Goal: Check status: Check status

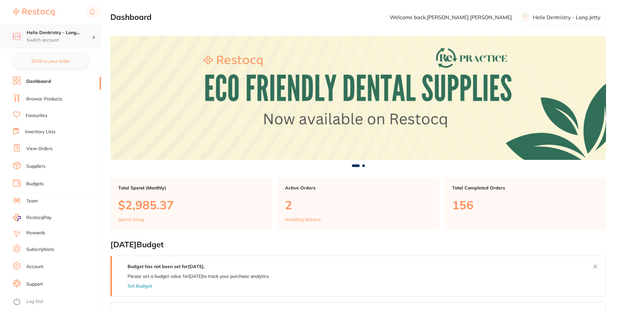
click at [49, 36] on div "Helix Dentristry - Long... Switch account" at bounding box center [60, 37] width 66 height 14
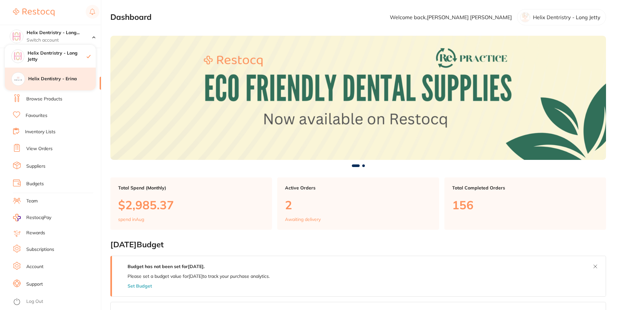
click at [62, 79] on h4 "Helix Dentistry - Erina" at bounding box center [62, 79] width 68 height 6
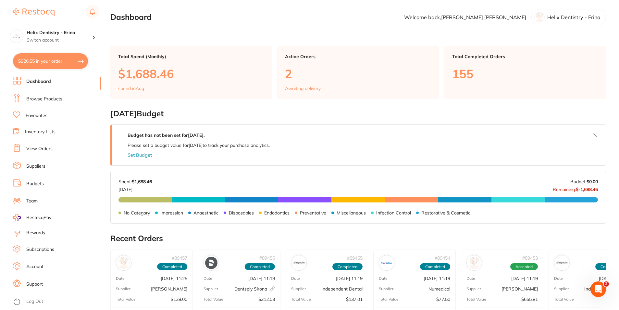
click at [37, 146] on link "View Orders" at bounding box center [39, 148] width 26 height 6
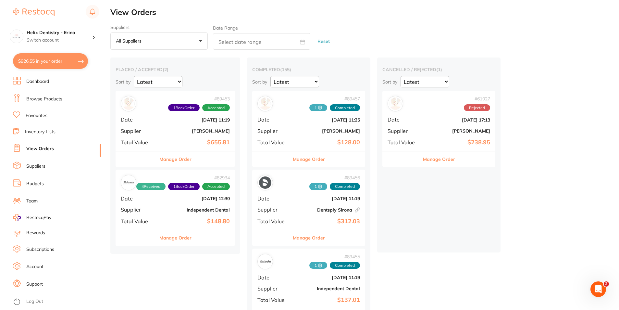
click at [171, 130] on b "[PERSON_NAME]" at bounding box center [195, 130] width 69 height 5
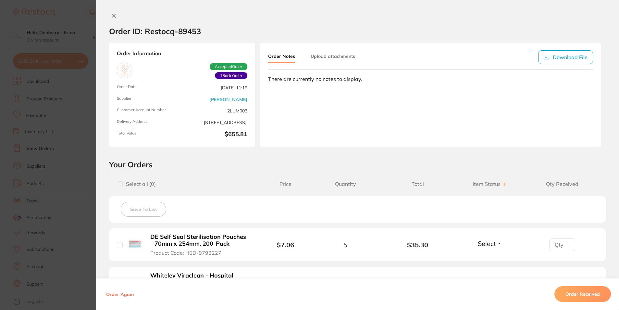
click at [109, 15] on button at bounding box center [113, 16] width 9 height 7
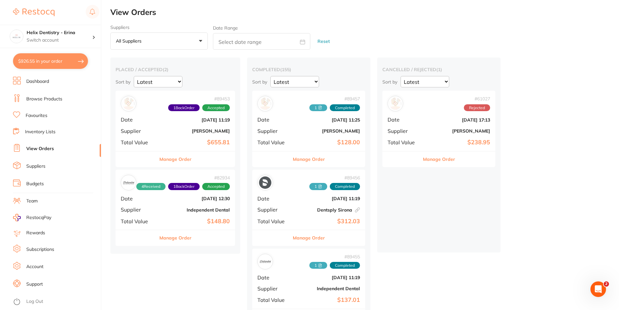
click at [46, 58] on button "$926.55 in your order" at bounding box center [50, 61] width 75 height 16
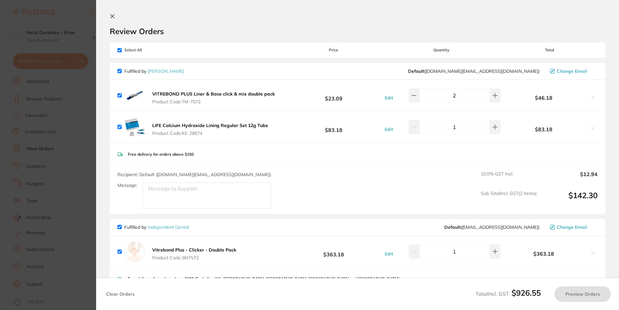
checkbox input "true"
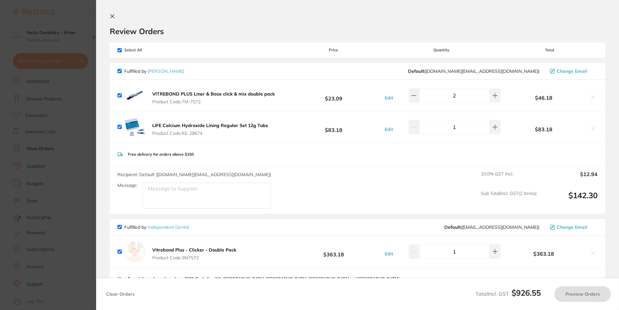
checkbox input "true"
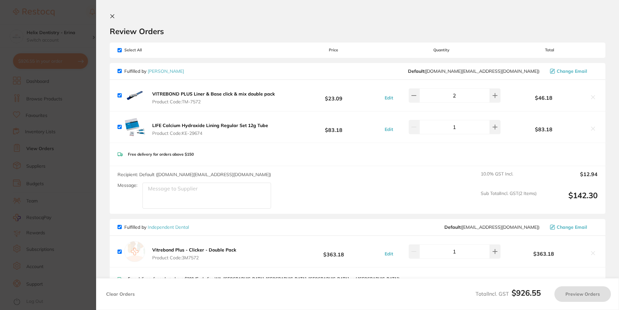
checkbox input "true"
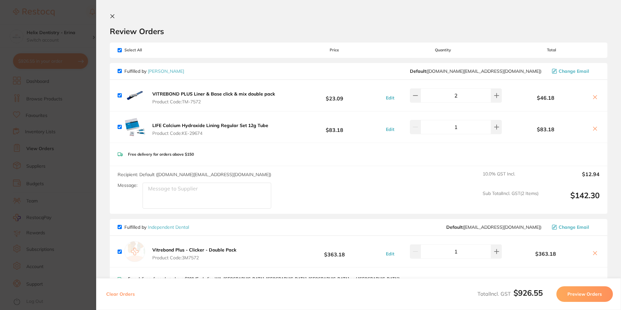
drag, startPoint x: 114, startPoint y: 16, endPoint x: 121, endPoint y: 28, distance: 14.0
click at [114, 16] on icon at bounding box center [112, 16] width 5 height 5
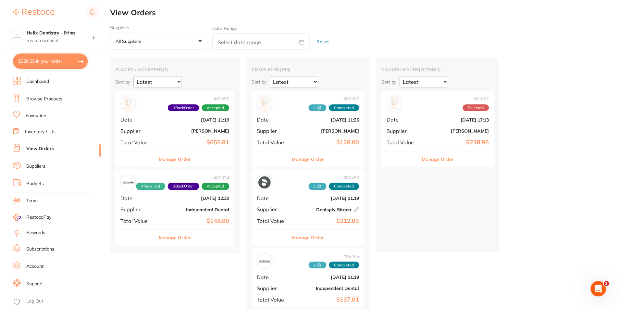
scroll to position [5, 0]
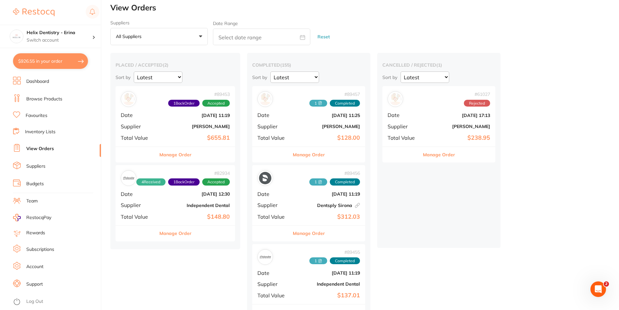
click at [179, 215] on b "$148.80" at bounding box center [195, 216] width 69 height 7
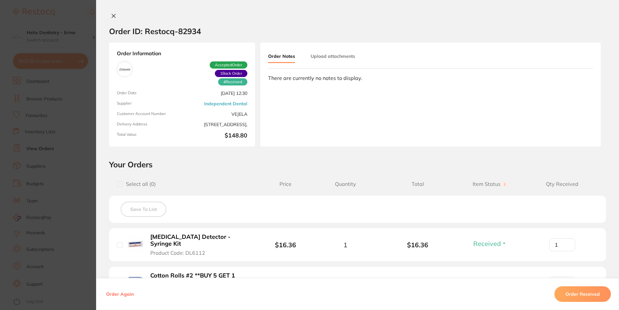
click at [112, 12] on div "Order ID: Restocq- 82934 Order Information 4 Received 1 Back Order Accepted Ord…" at bounding box center [357, 155] width 523 height 310
click at [112, 17] on icon at bounding box center [114, 16] width 4 height 4
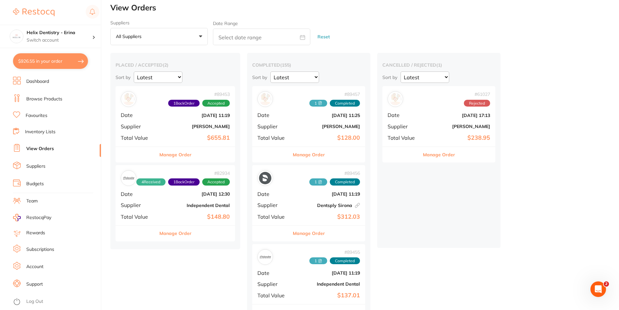
click at [303, 124] on b "[PERSON_NAME]" at bounding box center [327, 126] width 65 height 5
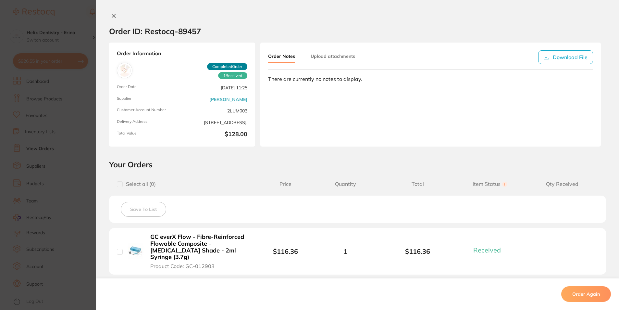
click at [111, 13] on button at bounding box center [113, 16] width 9 height 7
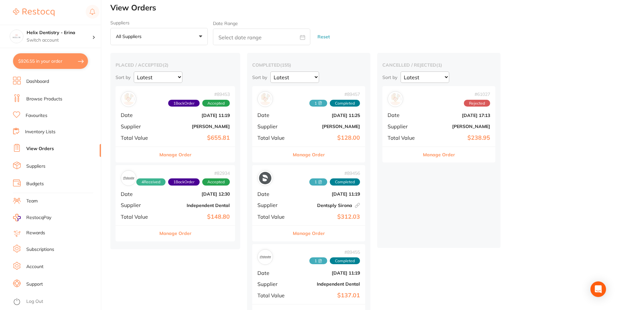
click at [305, 205] on b "Dentsply Sirona This order has been placed with your online account on Dentsply…" at bounding box center [327, 205] width 65 height 5
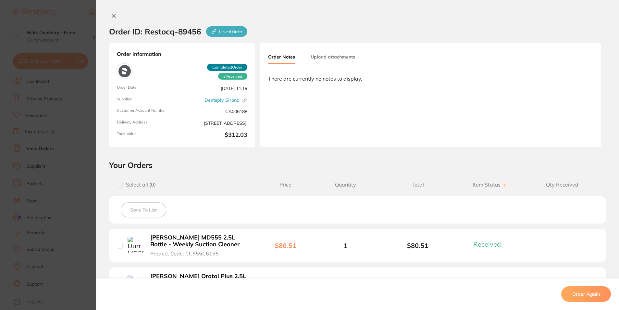
click at [111, 15] on icon at bounding box center [113, 15] width 5 height 5
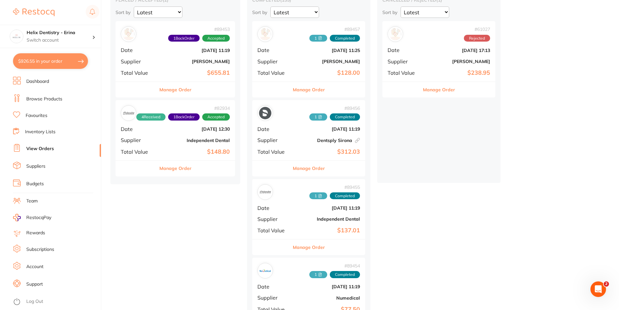
click at [301, 225] on div "# 89455 1 Completed Date [DATE] 11:19 Supplier Independent Dental Total Value $…" at bounding box center [308, 209] width 113 height 60
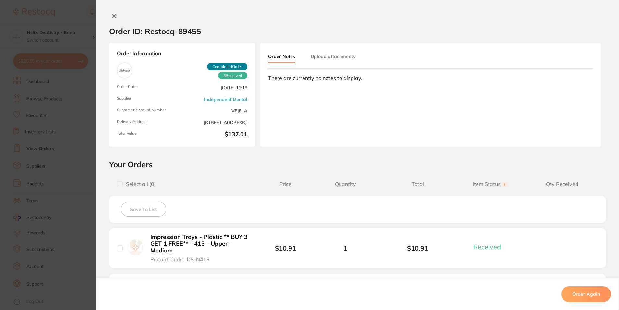
click at [114, 17] on icon at bounding box center [113, 15] width 5 height 5
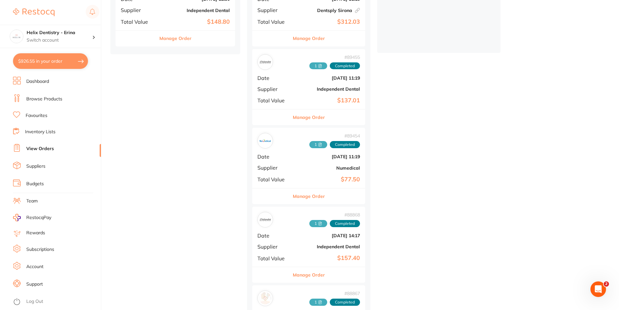
click at [295, 167] on div "# 89454 1 Completed Date [DATE] 11:19 Supplier Numedical Total Value $77.50" at bounding box center [308, 158] width 113 height 60
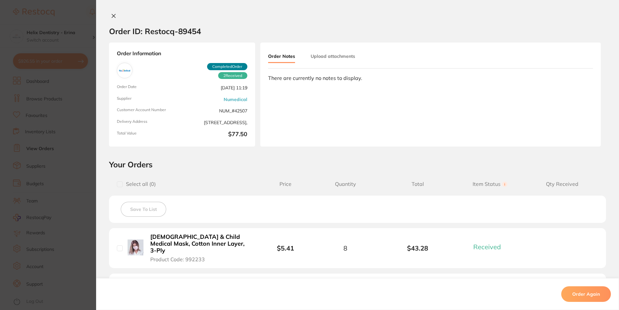
click at [113, 16] on icon at bounding box center [113, 15] width 5 height 5
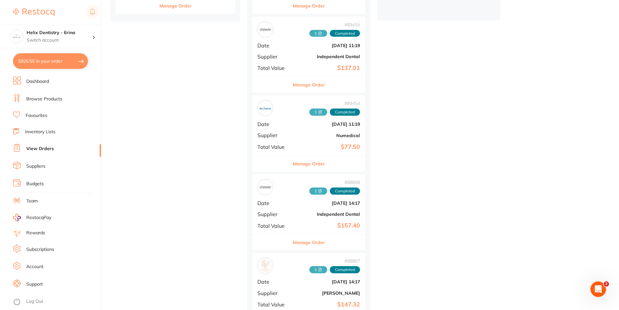
click at [302, 213] on b "Independent Dental" at bounding box center [327, 213] width 65 height 5
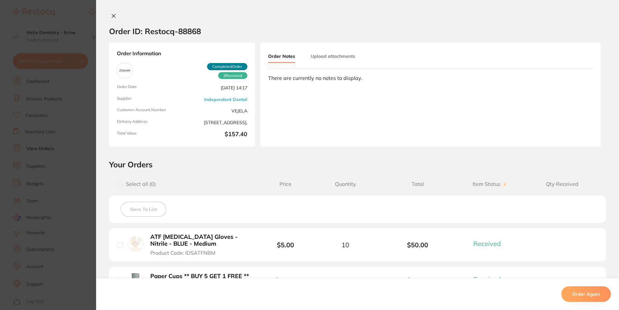
click at [112, 15] on icon at bounding box center [113, 15] width 5 height 5
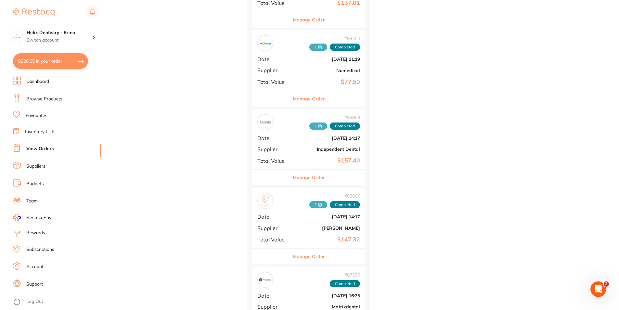
click at [294, 220] on div "# 88867 1 Completed Date [DATE] 14:17 Supplier [PERSON_NAME] Total Value $147.32" at bounding box center [308, 218] width 113 height 60
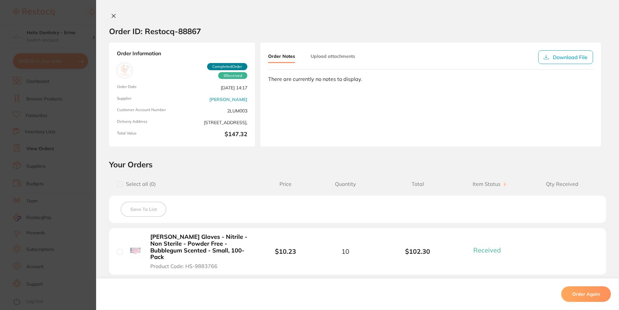
click at [115, 16] on button at bounding box center [113, 16] width 9 height 7
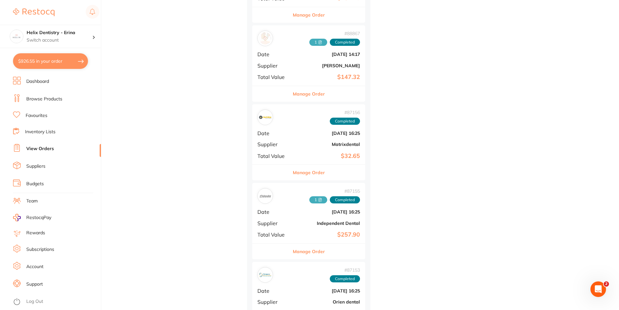
click at [300, 225] on b "Independent Dental" at bounding box center [327, 222] width 65 height 5
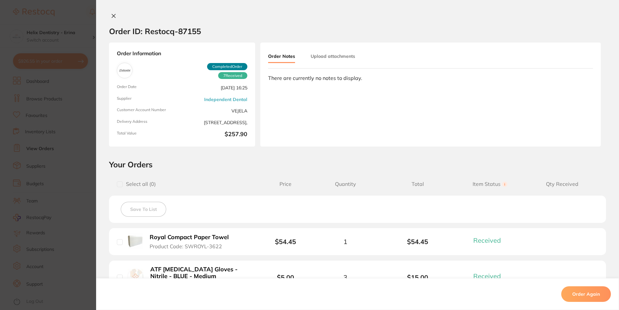
click at [112, 15] on icon at bounding box center [114, 16] width 4 height 4
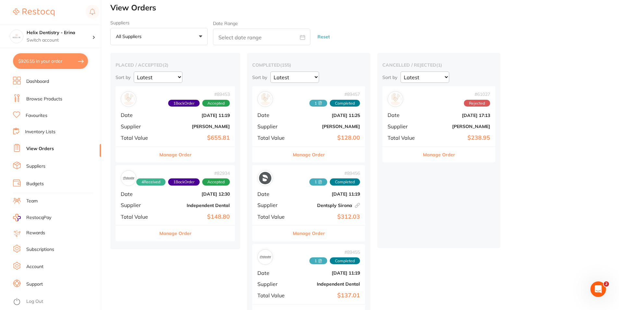
click at [172, 122] on div "# 89453 1 Back Order Accepted Date [DATE] 11:19 Supplier [PERSON_NAME] Total Va…" at bounding box center [175, 116] width 119 height 60
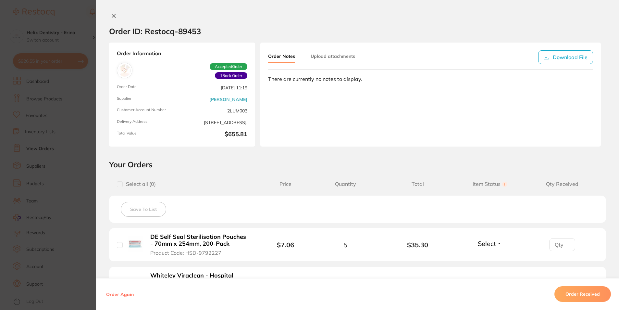
click at [111, 16] on icon at bounding box center [113, 15] width 5 height 5
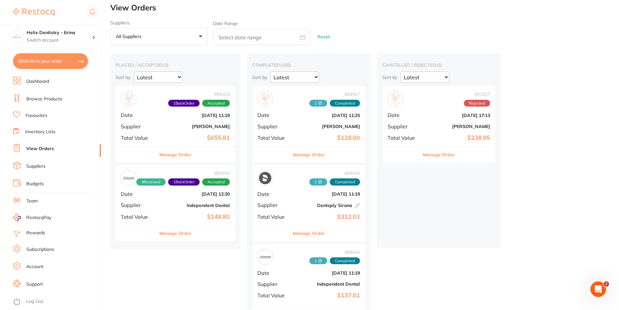
click at [194, 137] on b "$655.81" at bounding box center [195, 137] width 69 height 7
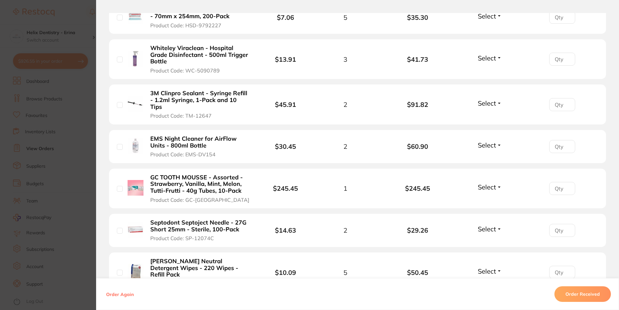
scroll to position [292, 0]
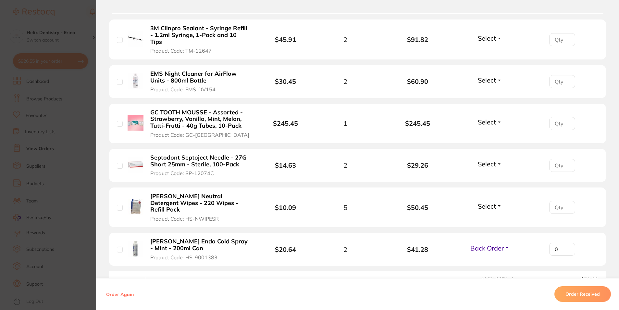
click at [488, 160] on span "Select" at bounding box center [487, 164] width 18 height 8
click at [487, 161] on span "Select" at bounding box center [487, 164] width 18 height 8
click at [489, 185] on span "Back Order" at bounding box center [490, 187] width 20 height 5
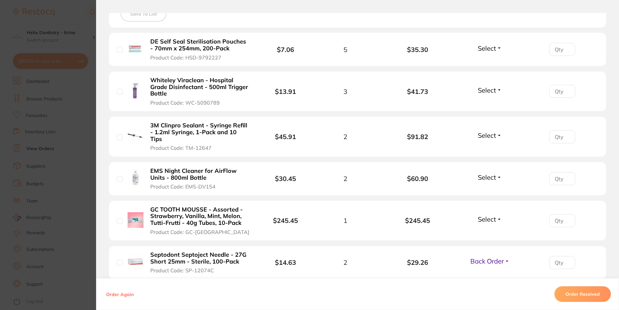
scroll to position [195, 0]
click at [485, 90] on span "Select" at bounding box center [487, 90] width 18 height 8
click at [489, 116] on span "Back Order" at bounding box center [490, 114] width 20 height 5
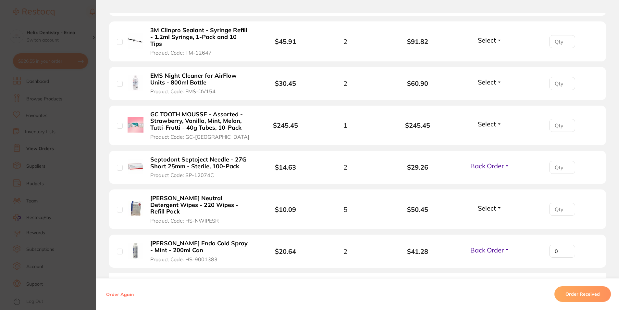
scroll to position [325, 0]
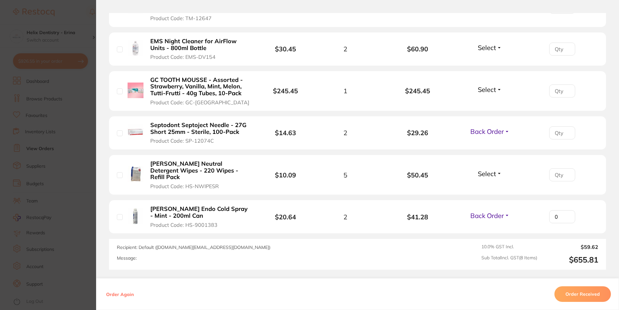
click at [492, 211] on span "Back Order" at bounding box center [486, 215] width 33 height 8
click at [491, 211] on span "Back Order" at bounding box center [486, 215] width 33 height 8
drag, startPoint x: 489, startPoint y: 216, endPoint x: 364, endPoint y: 197, distance: 126.4
click at [489, 227] on span "Received" at bounding box center [490, 229] width 17 height 5
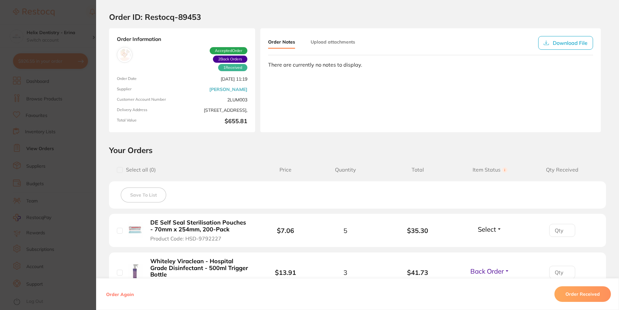
scroll to position [0, 0]
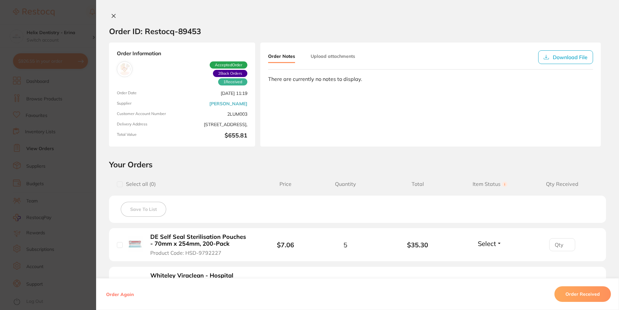
click at [113, 15] on icon at bounding box center [114, 16] width 4 height 4
